Goal: Task Accomplishment & Management: Complete application form

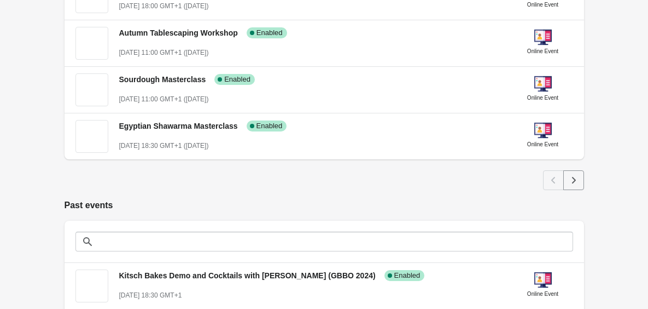
scroll to position [664, 0]
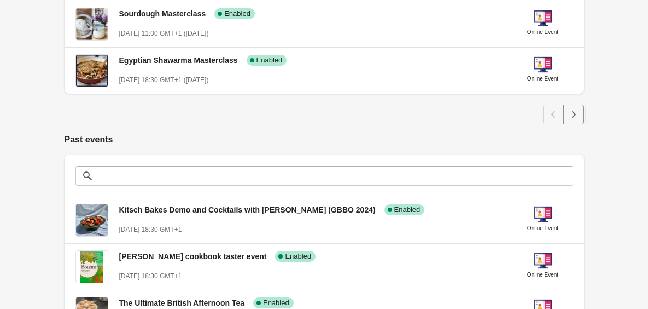
click at [582, 122] on button "Next" at bounding box center [574, 115] width 21 height 20
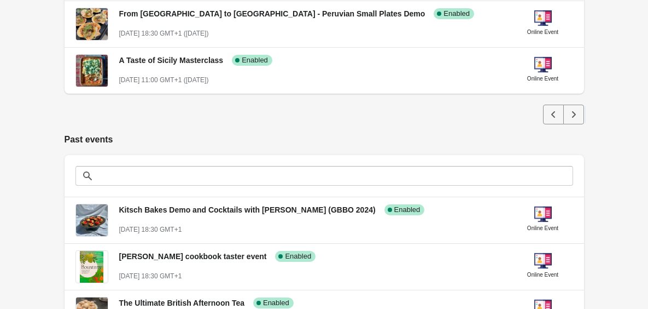
click at [577, 112] on icon "Next" at bounding box center [573, 114] width 11 height 11
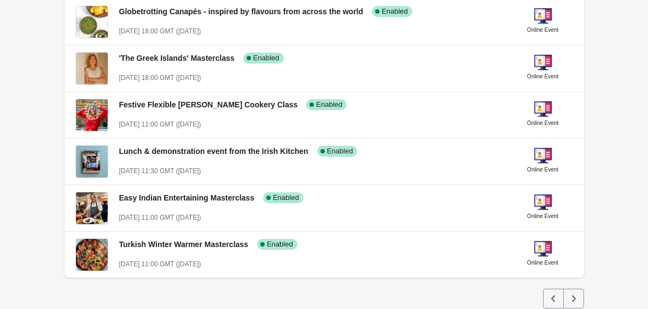
scroll to position [571, 0]
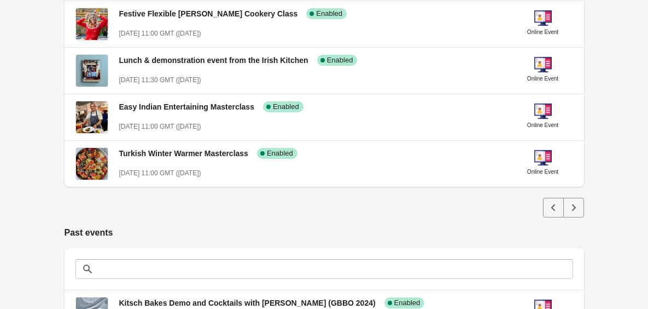
click at [572, 208] on icon "Next" at bounding box center [573, 207] width 11 height 11
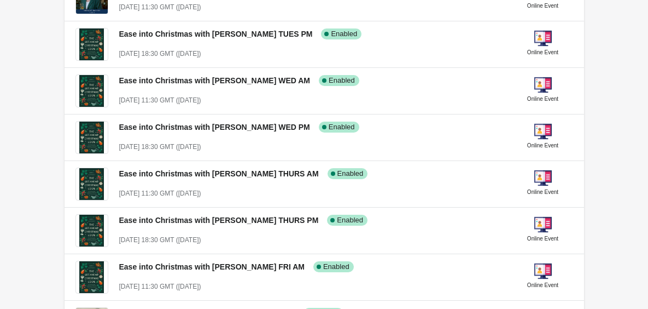
scroll to position [295, 0]
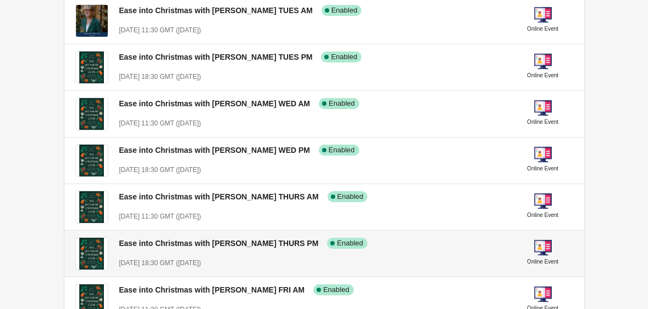
click at [392, 249] on div "Ease into Christmas with [PERSON_NAME] THURS PM Success Complete Enabled [DATE]…" at bounding box center [311, 248] width 385 height 40
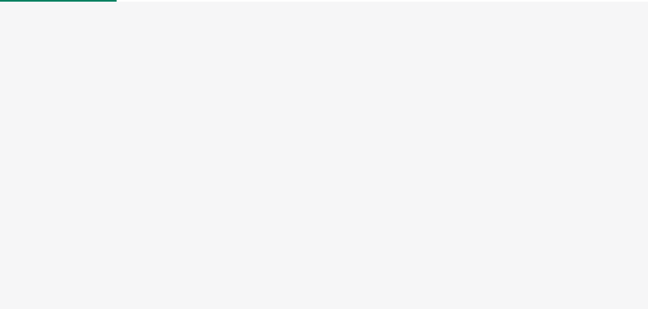
select select "US"
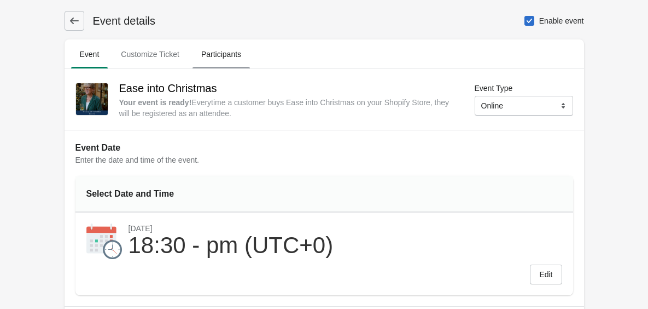
click at [214, 51] on span "Participants" at bounding box center [221, 54] width 57 height 20
select select "US"
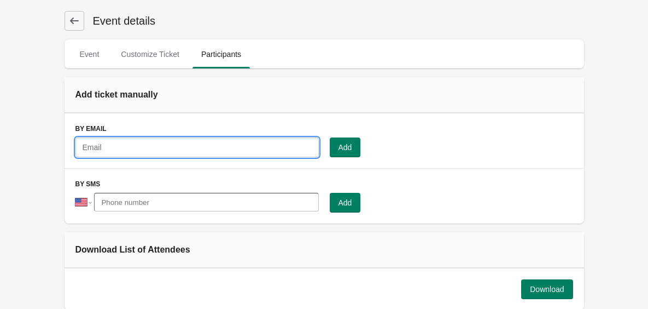
click at [155, 144] on input "text" at bounding box center [197, 147] width 243 height 20
type input "[EMAIL_ADDRESS][DOMAIN_NAME]"
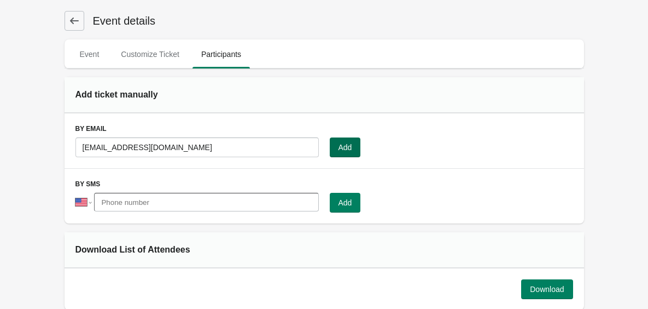
click at [339, 148] on span "Add" at bounding box center [346, 147] width 14 height 9
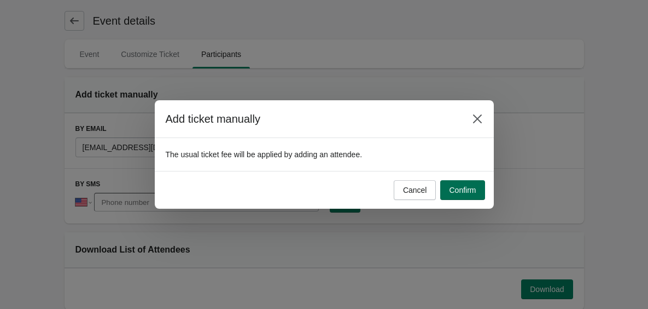
click at [468, 196] on button "Confirm" at bounding box center [462, 190] width 44 height 20
